Goal: Navigation & Orientation: Go to known website

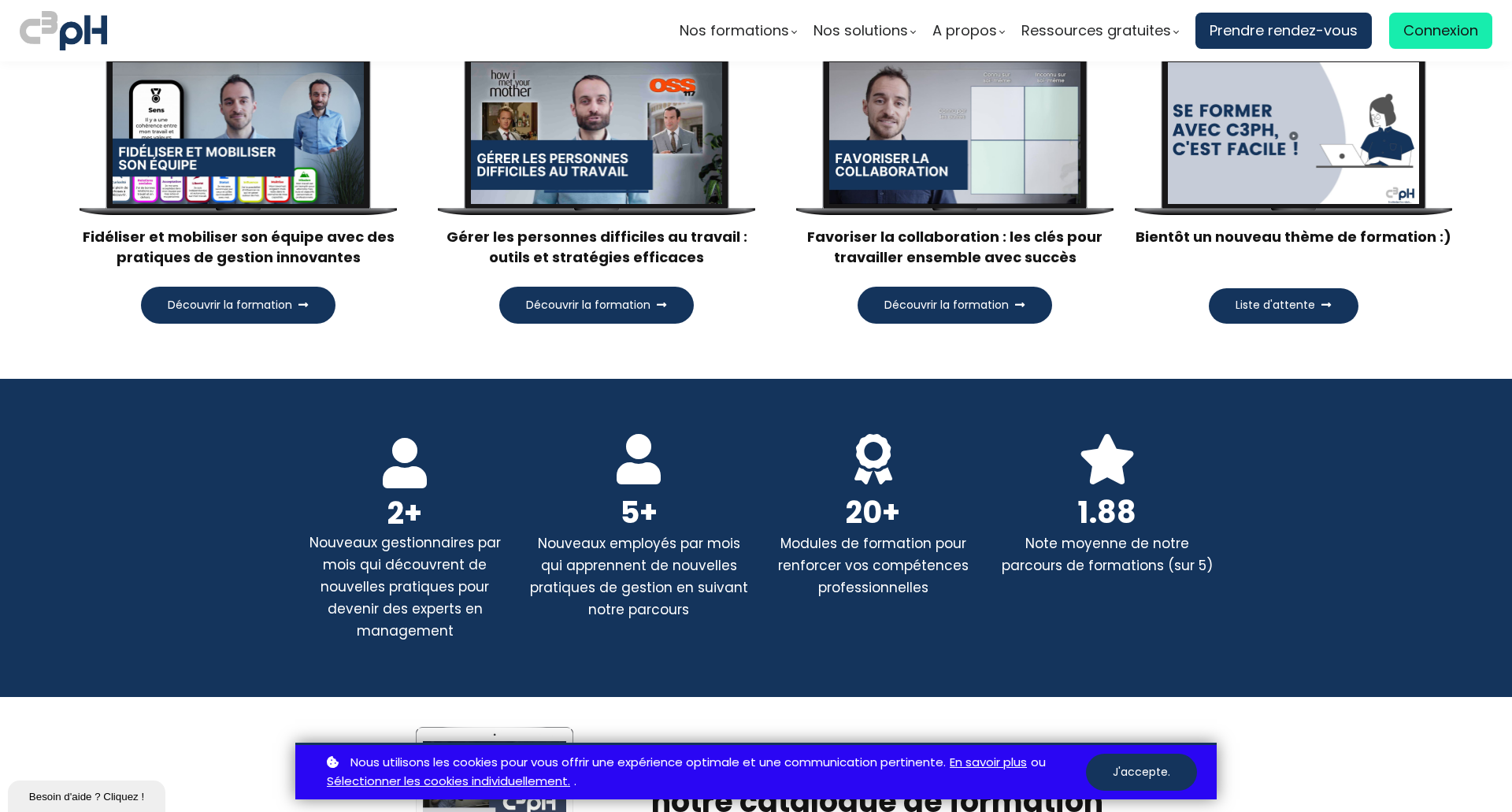
scroll to position [1969, 0]
